Goal: Information Seeking & Learning: Learn about a topic

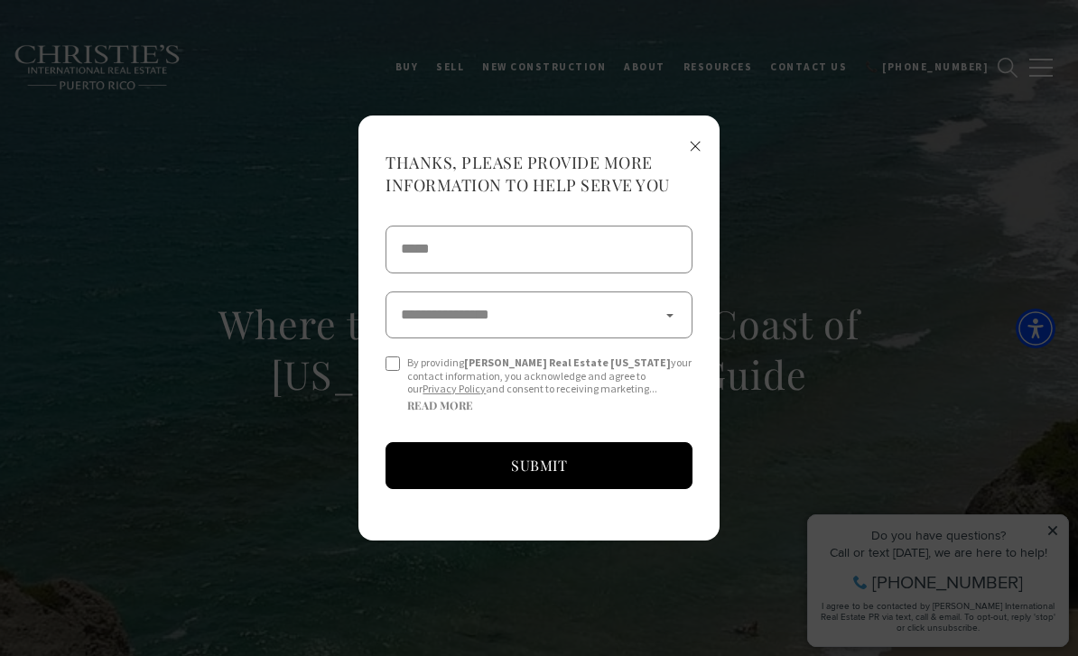
click at [698, 137] on span "×" at bounding box center [695, 144] width 13 height 33
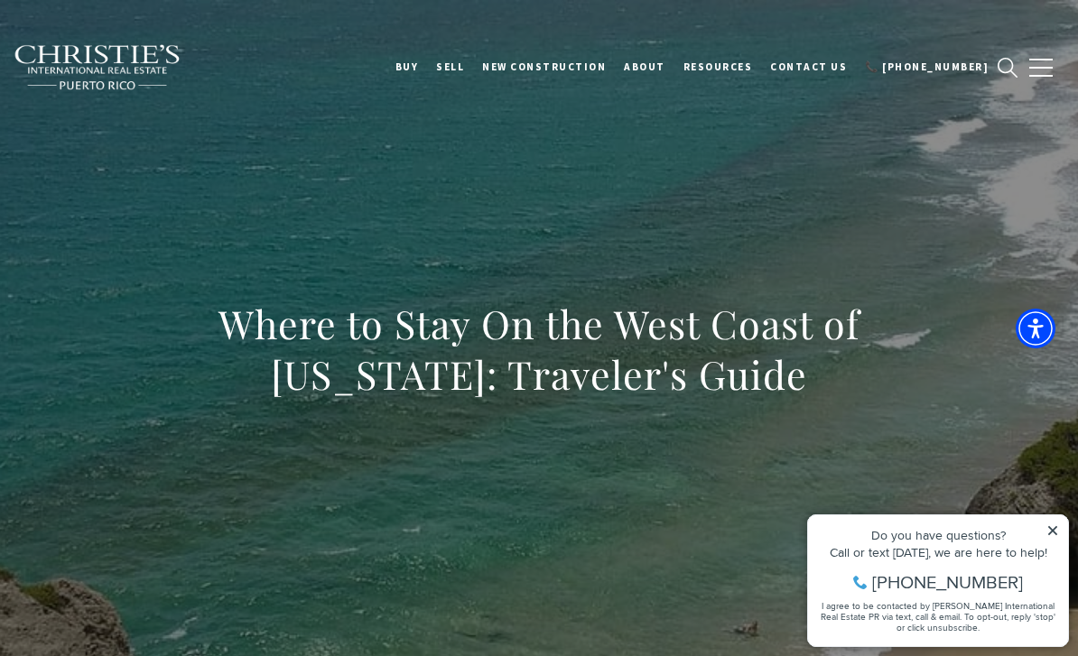
click at [1055, 534] on icon at bounding box center [1052, 530] width 9 height 9
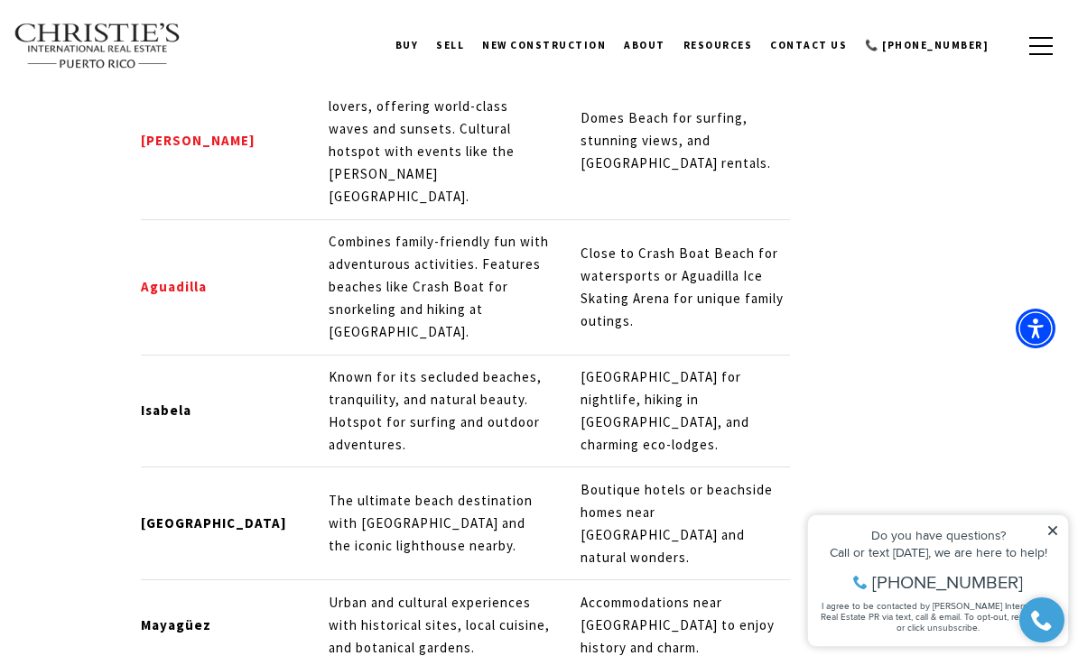
scroll to position [2207, 0]
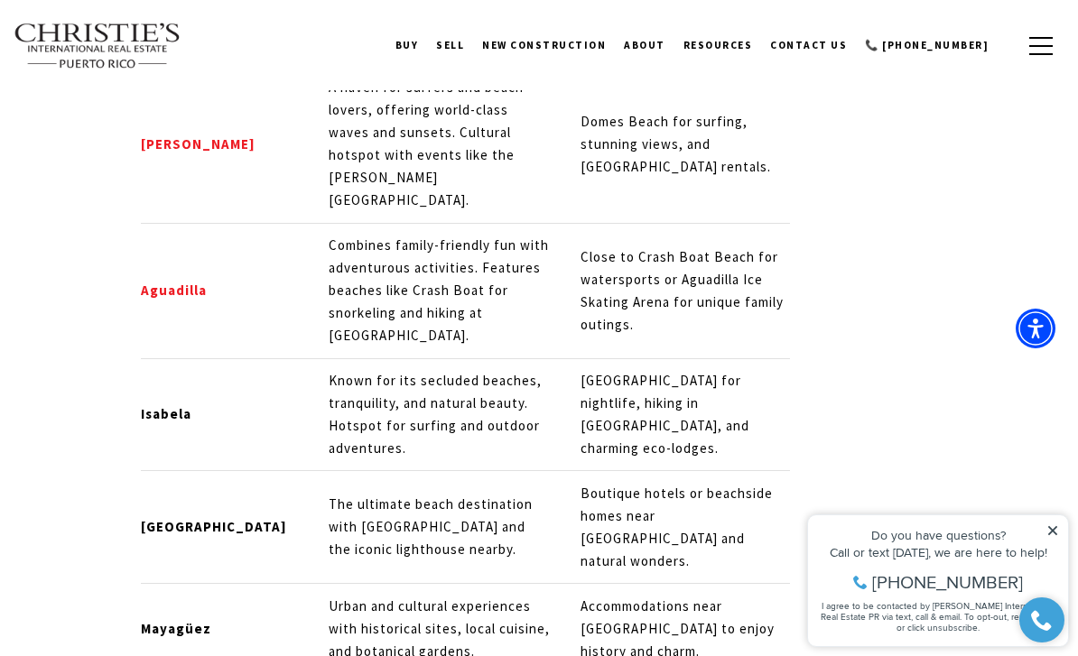
click at [173, 516] on p "Cabo Rojo" at bounding box center [220, 527] width 158 height 23
copy strong "Cabo Rojo"
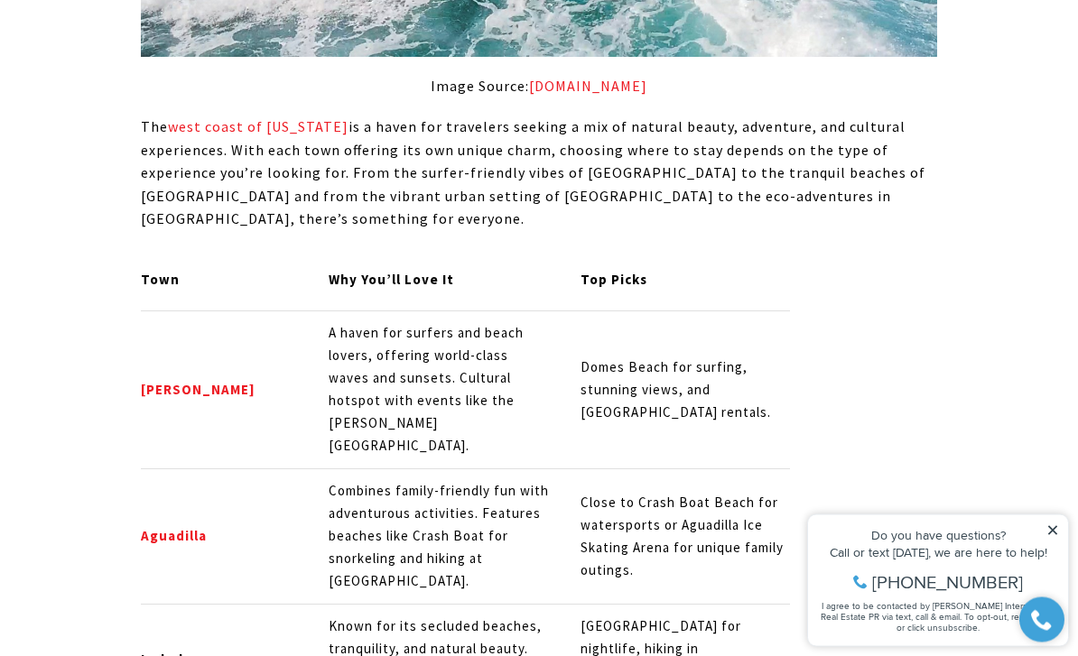
scroll to position [1961, 0]
click at [179, 381] on strong "[PERSON_NAME]" at bounding box center [198, 389] width 115 height 17
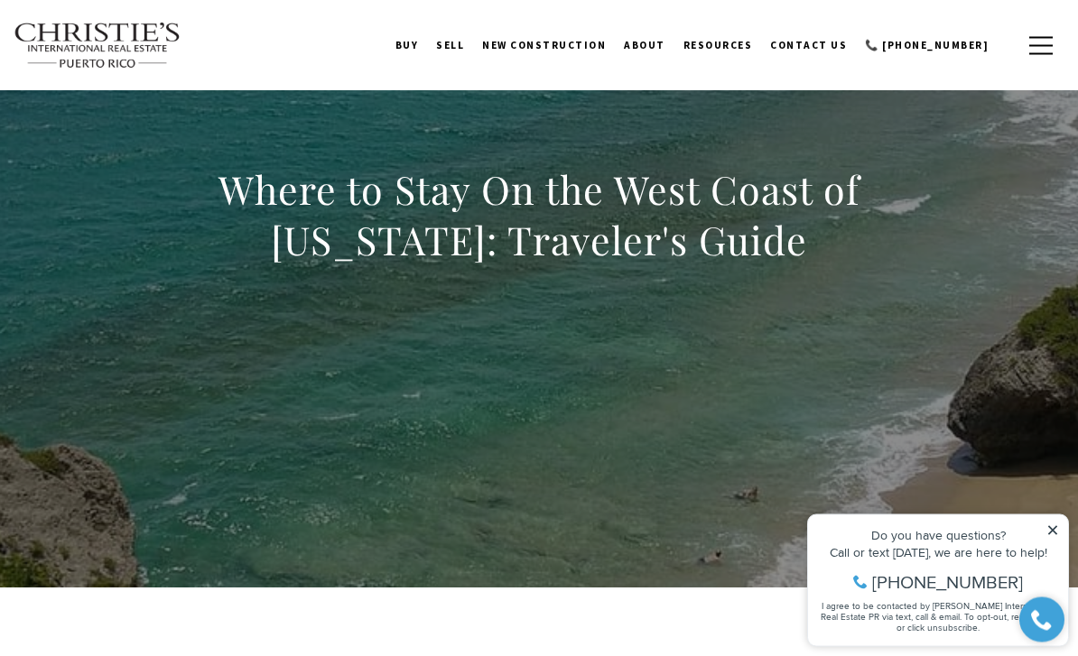
scroll to position [0, 0]
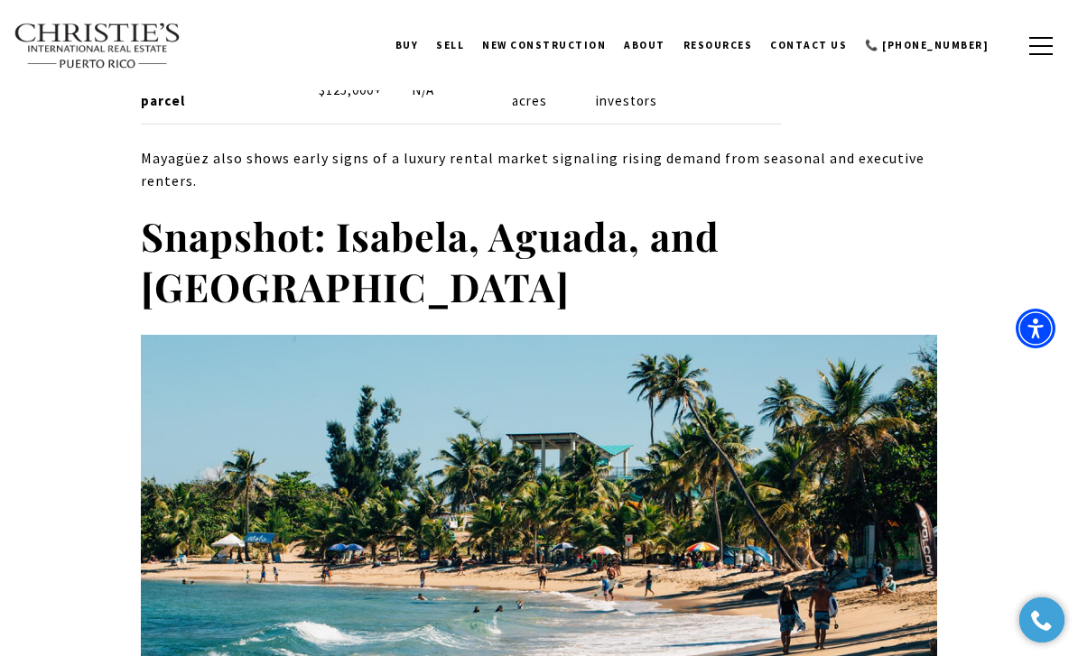
scroll to position [3667, 0]
